Goal: Find specific page/section: Find specific page/section

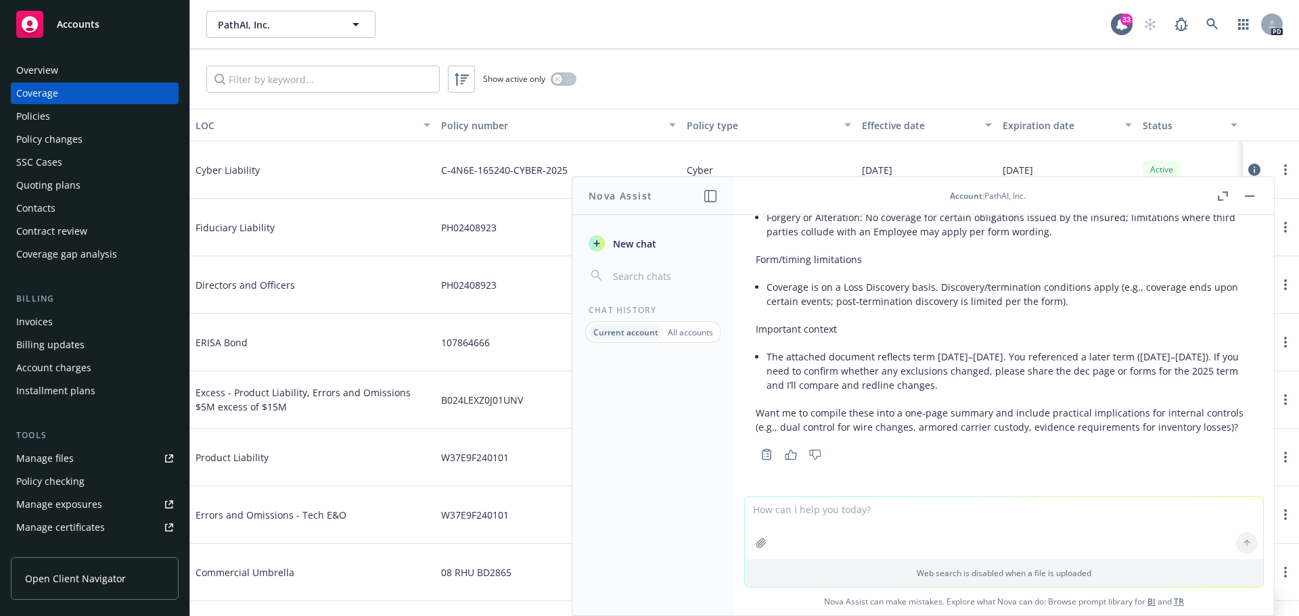
scroll to position [4018, 0]
click at [1248, 195] on rect "button" at bounding box center [1249, 195] width 9 height 1
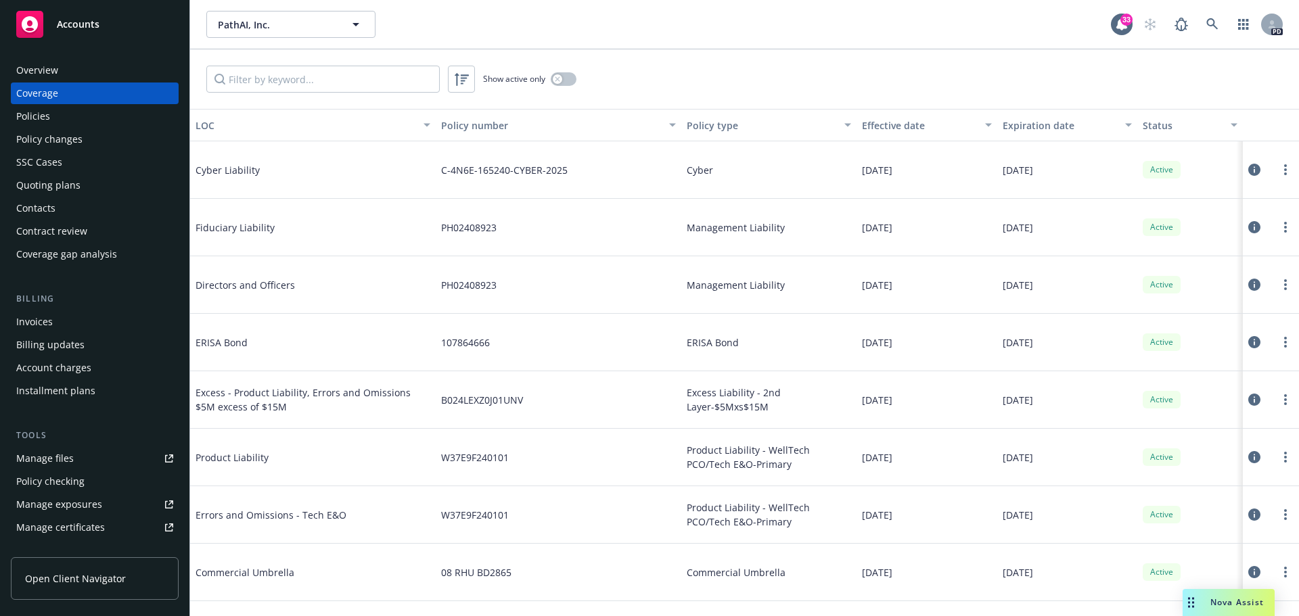
click at [995, 80] on div "Show active only" at bounding box center [744, 79] width 1109 height 60
